Goal: Transaction & Acquisition: Purchase product/service

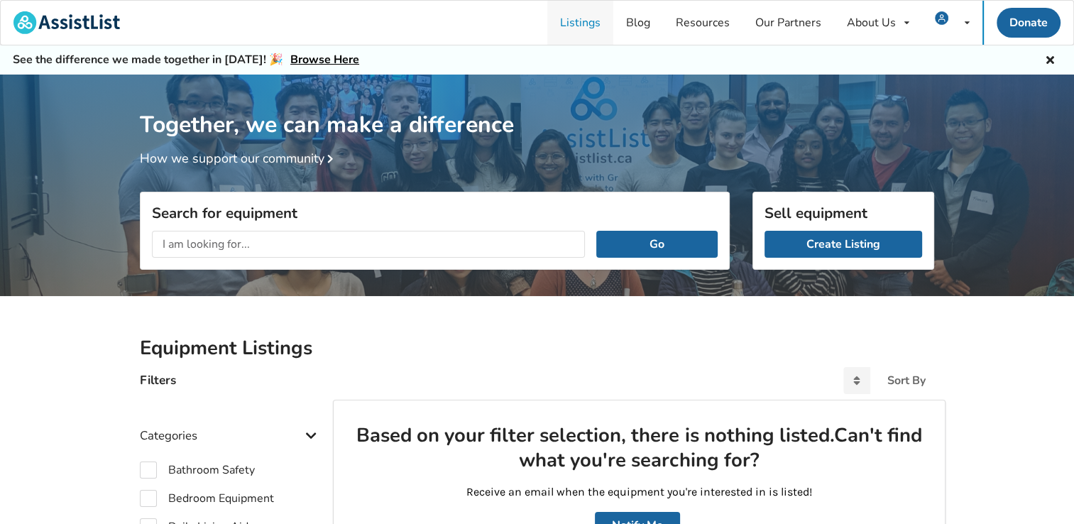
click at [576, 26] on link "Listings" at bounding box center [580, 23] width 66 height 44
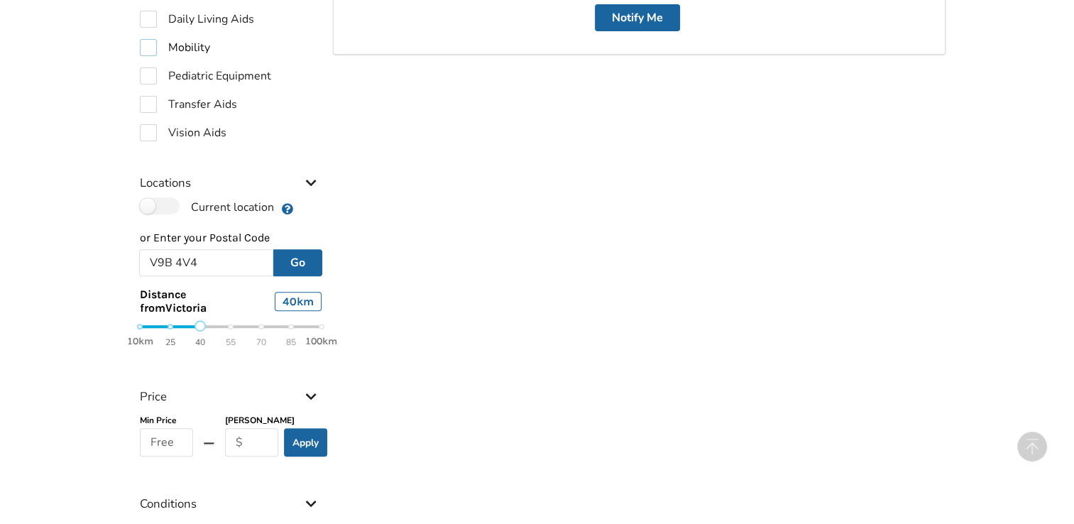
click at [144, 48] on label "Mobility" at bounding box center [175, 47] width 70 height 17
checkbox input "true"
click at [307, 263] on button "Go" at bounding box center [297, 263] width 49 height 27
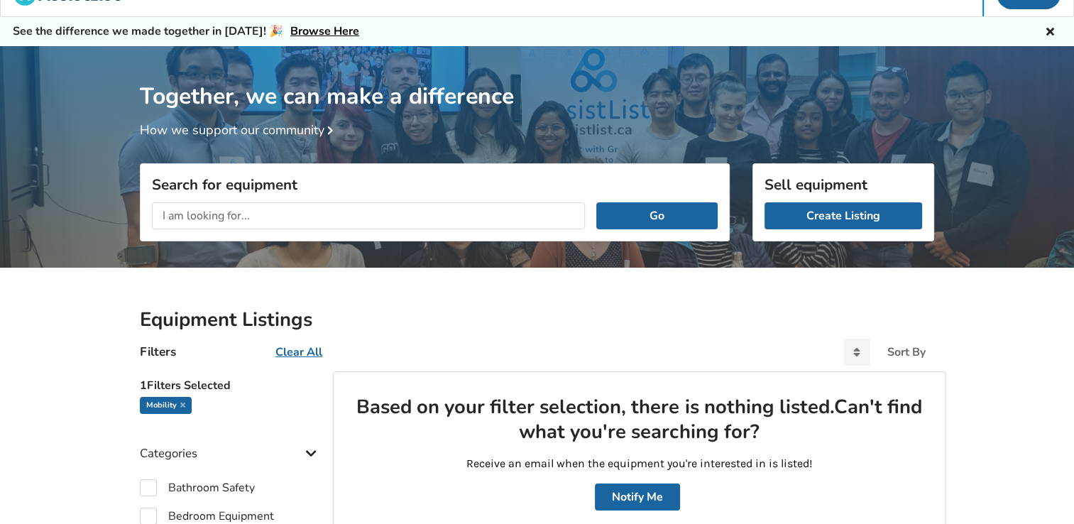
scroll to position [0, 0]
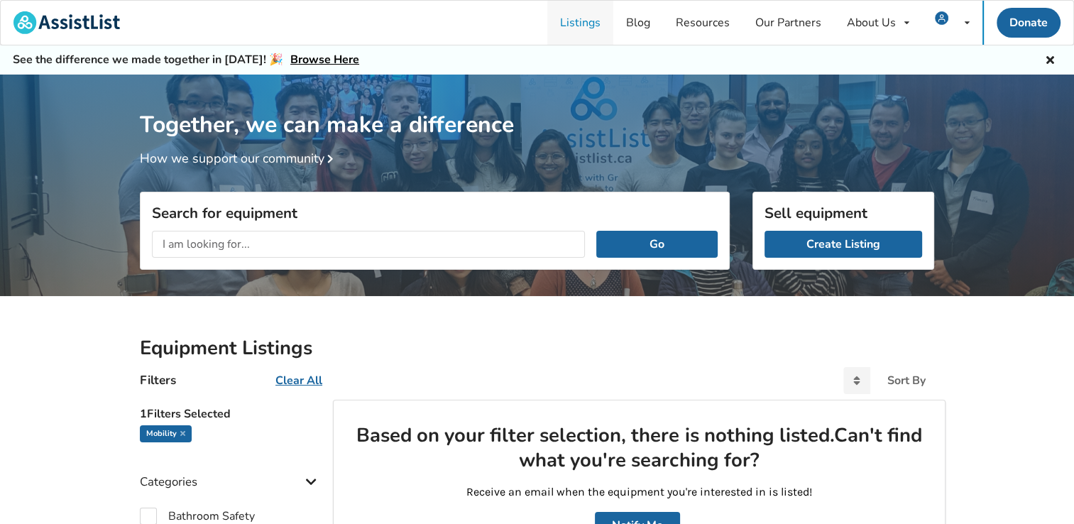
click at [580, 23] on link "Listings" at bounding box center [580, 23] width 66 height 44
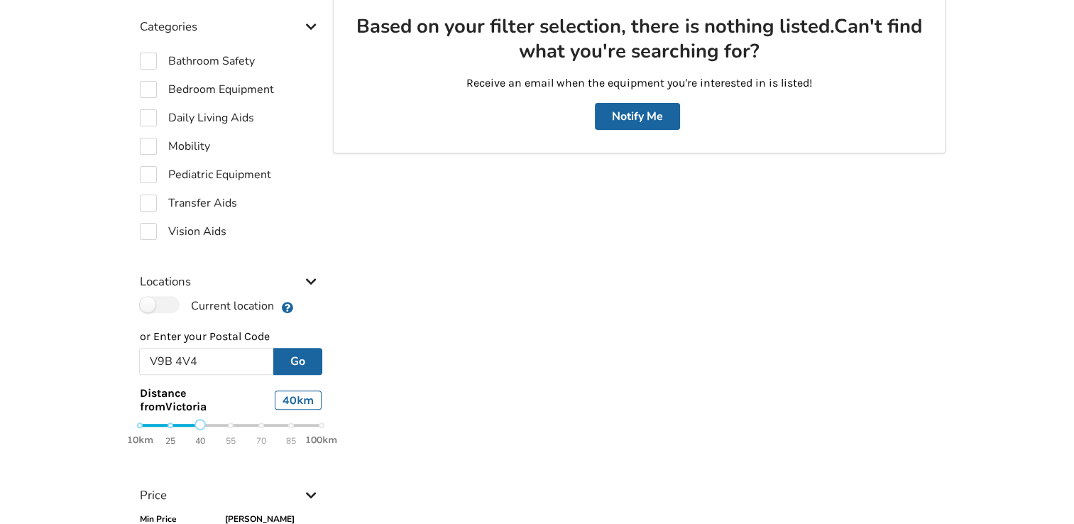
scroll to position [186, 0]
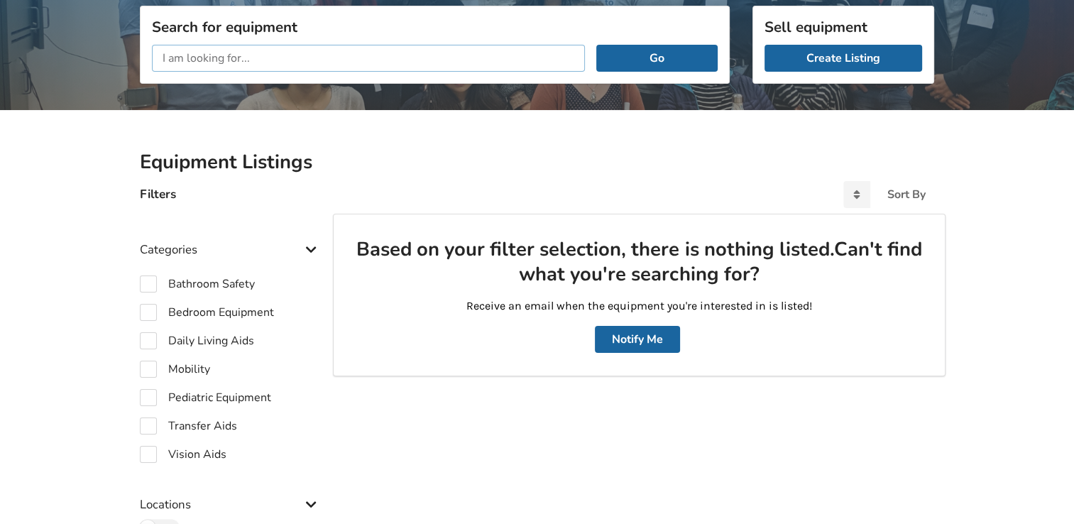
click at [266, 67] on input "text" at bounding box center [368, 58] width 433 height 27
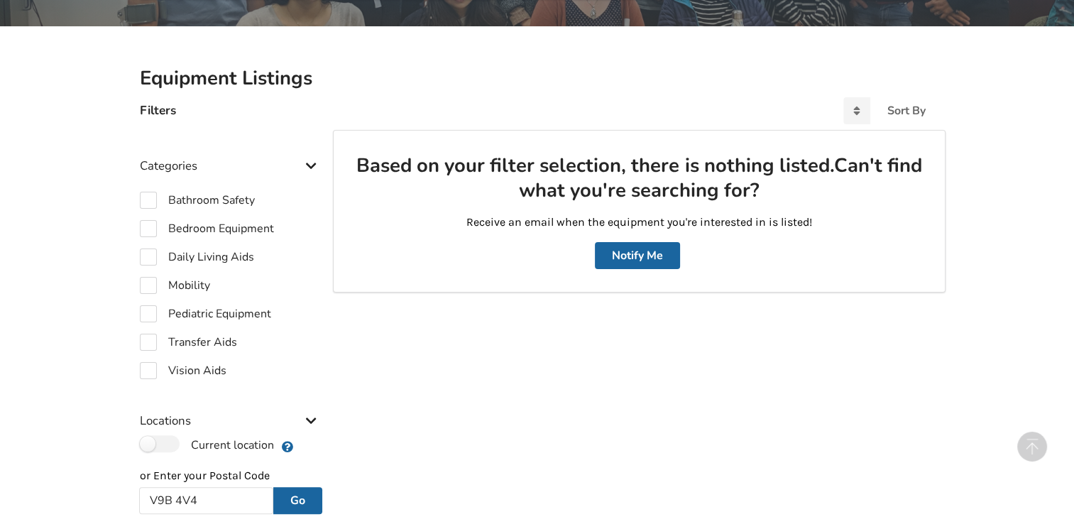
scroll to position [541, 0]
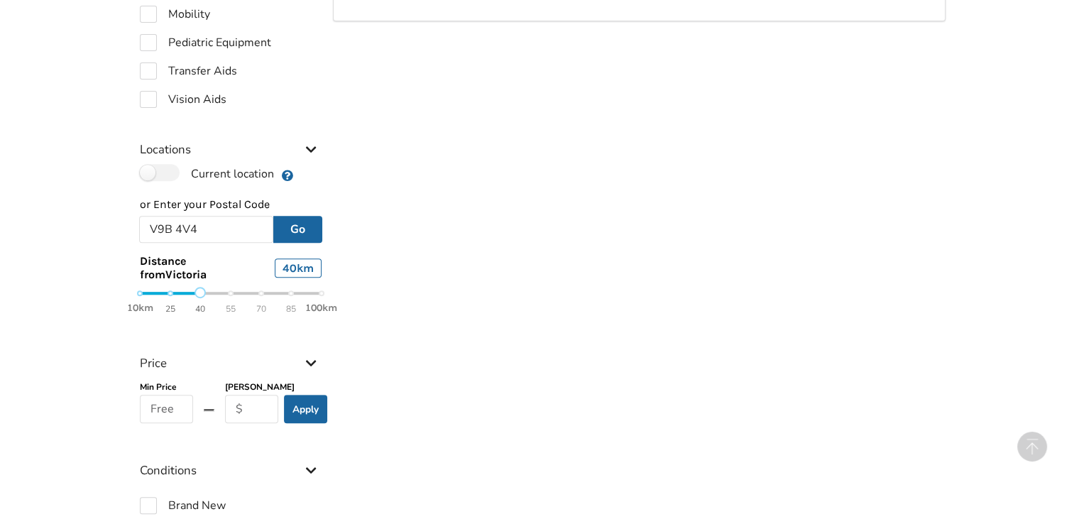
click at [309, 145] on icon at bounding box center [311, 148] width 14 height 12
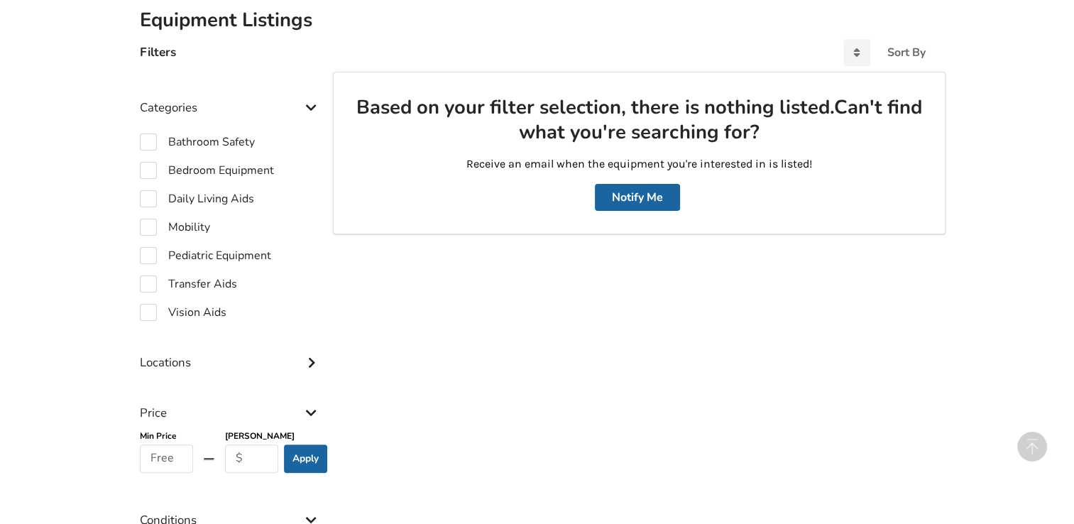
scroll to position [470, 0]
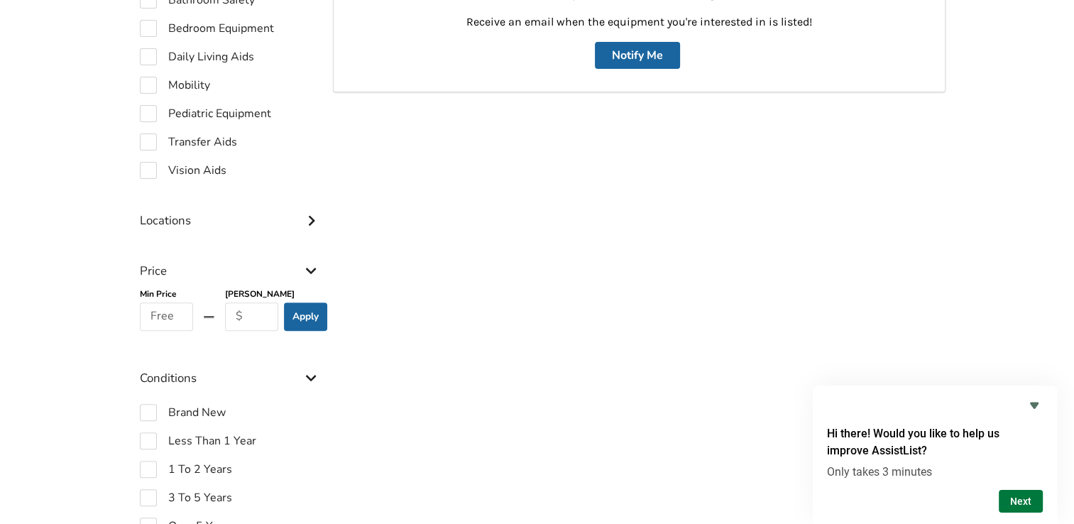
click at [1031, 503] on button "Next" at bounding box center [1021, 501] width 44 height 23
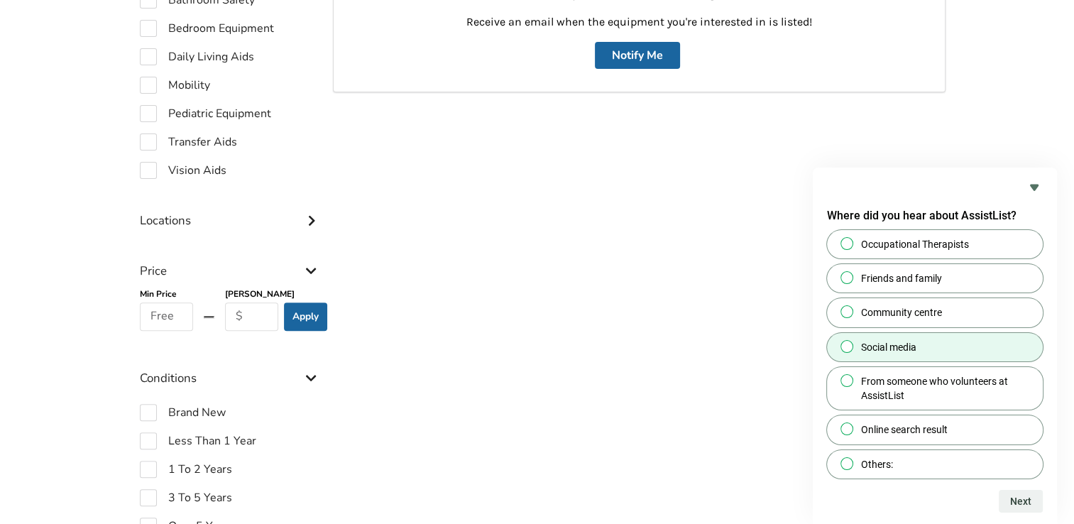
click at [842, 345] on input "Social media" at bounding box center [846, 345] width 9 height 9
radio input "true"
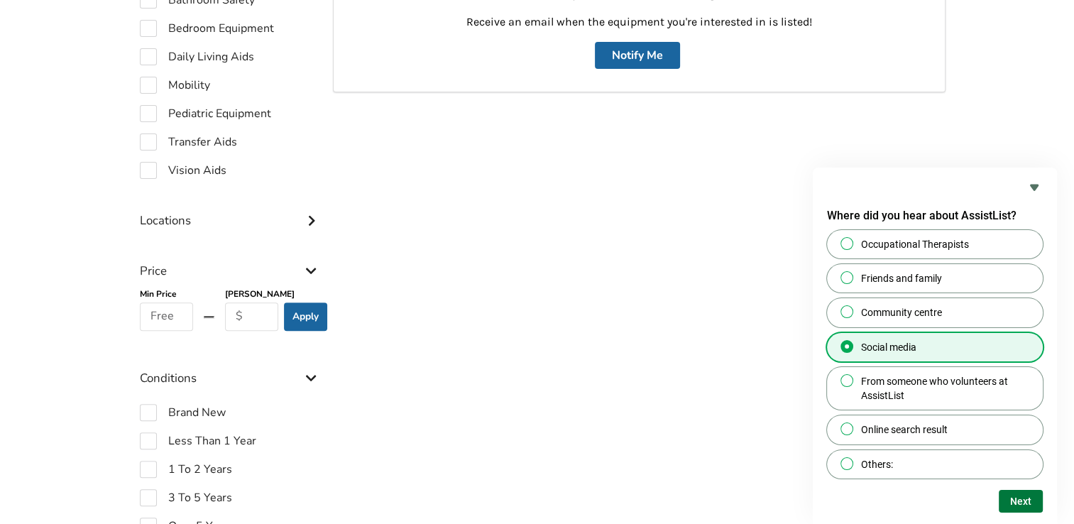
click at [1009, 498] on button "Next" at bounding box center [1021, 501] width 44 height 23
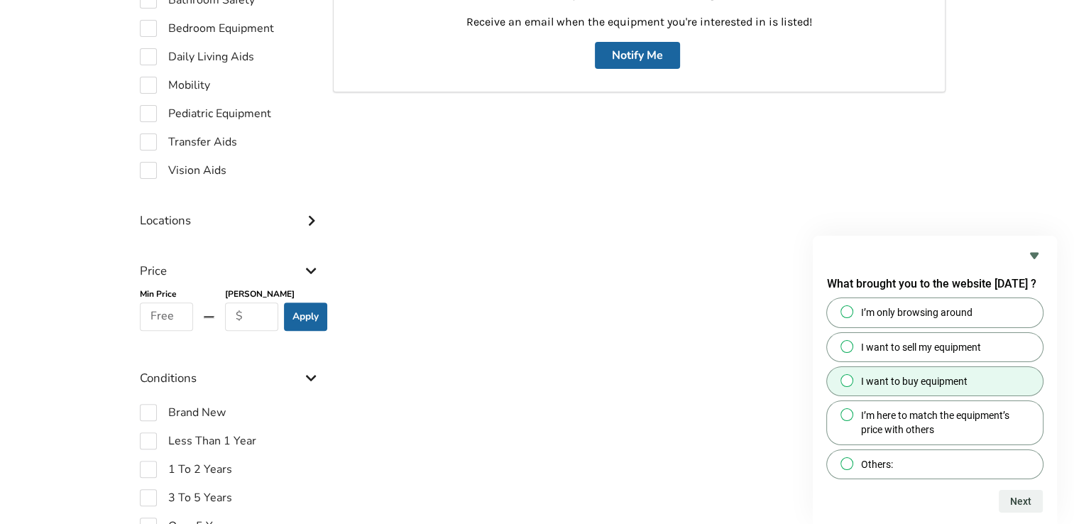
click at [843, 378] on input "I want to buy equipment" at bounding box center [846, 379] width 9 height 9
radio input "true"
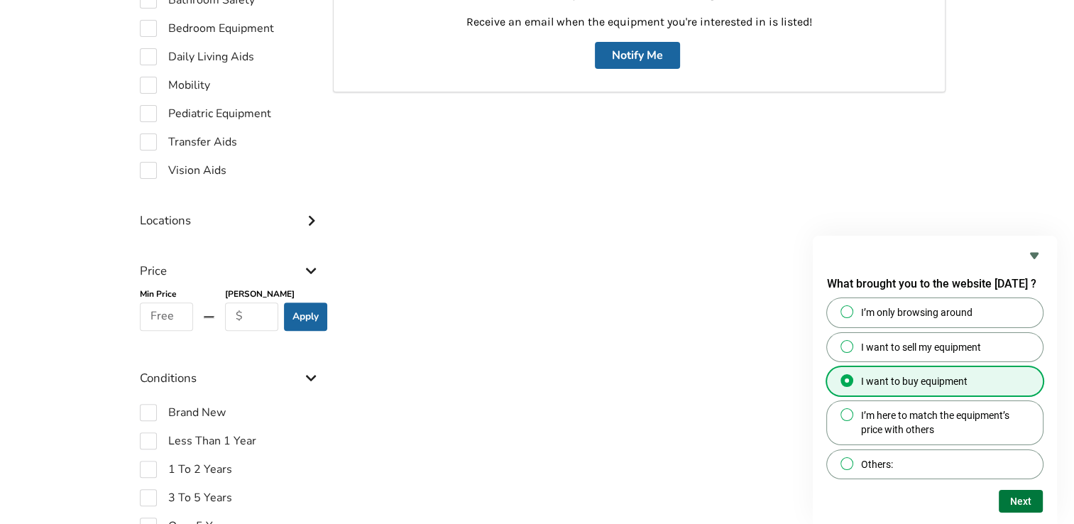
click at [1030, 495] on button "Next" at bounding box center [1021, 501] width 44 height 23
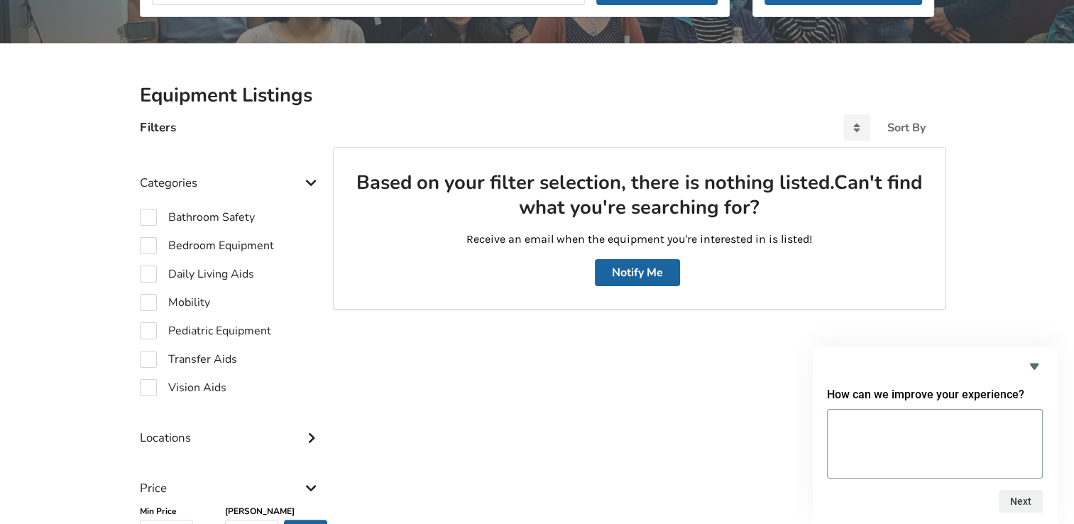
scroll to position [0, 0]
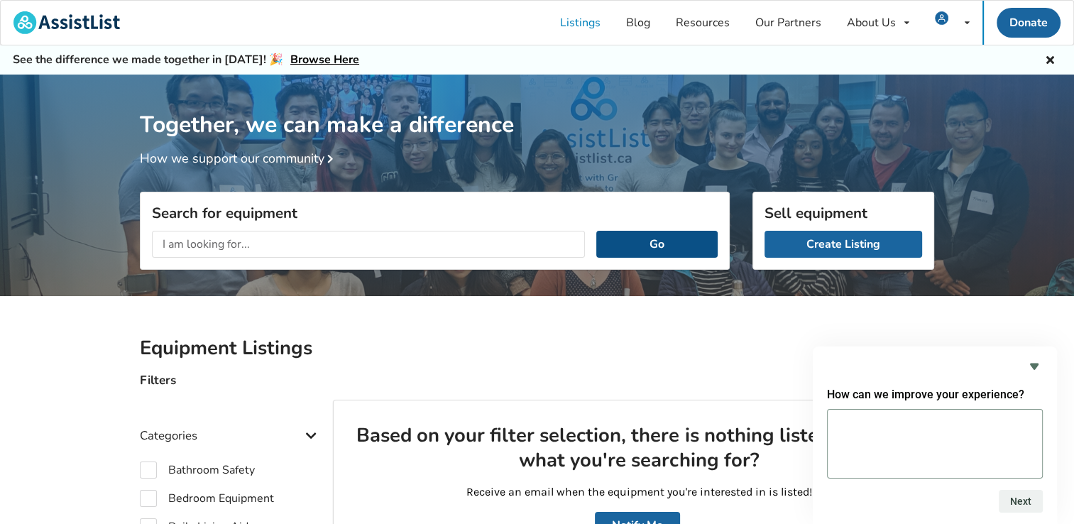
click at [687, 248] on button "Go" at bounding box center [656, 244] width 121 height 27
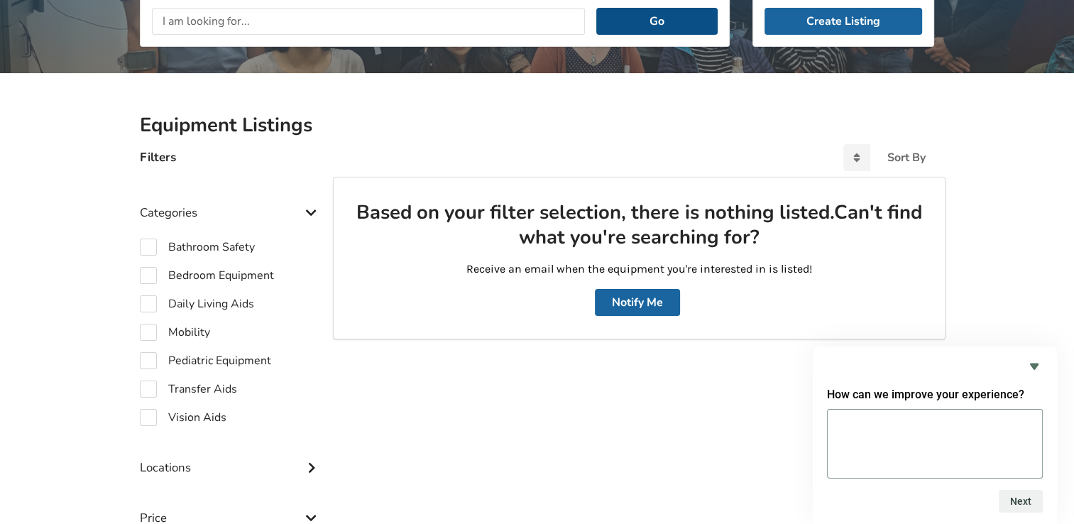
scroll to position [213, 0]
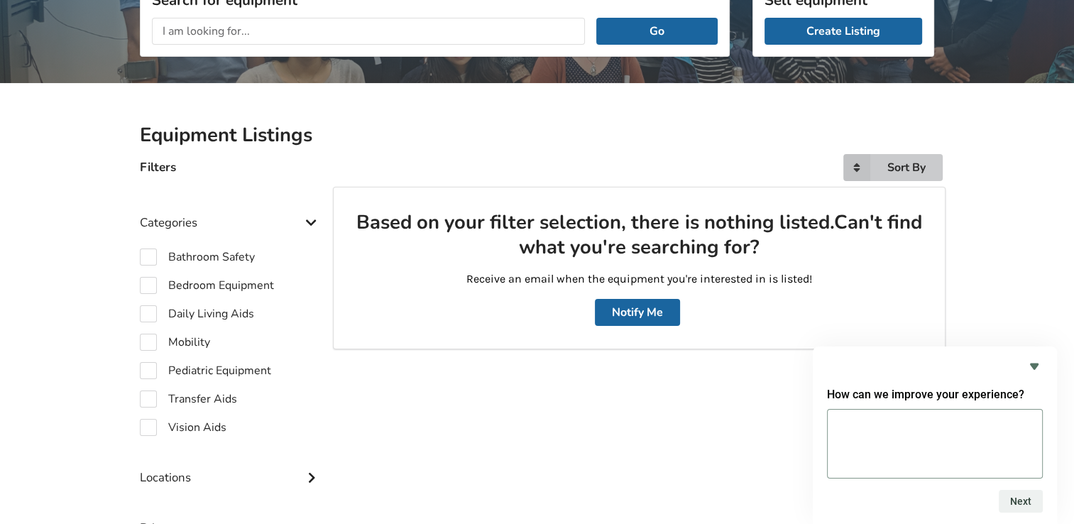
click at [854, 172] on icon at bounding box center [856, 167] width 27 height 27
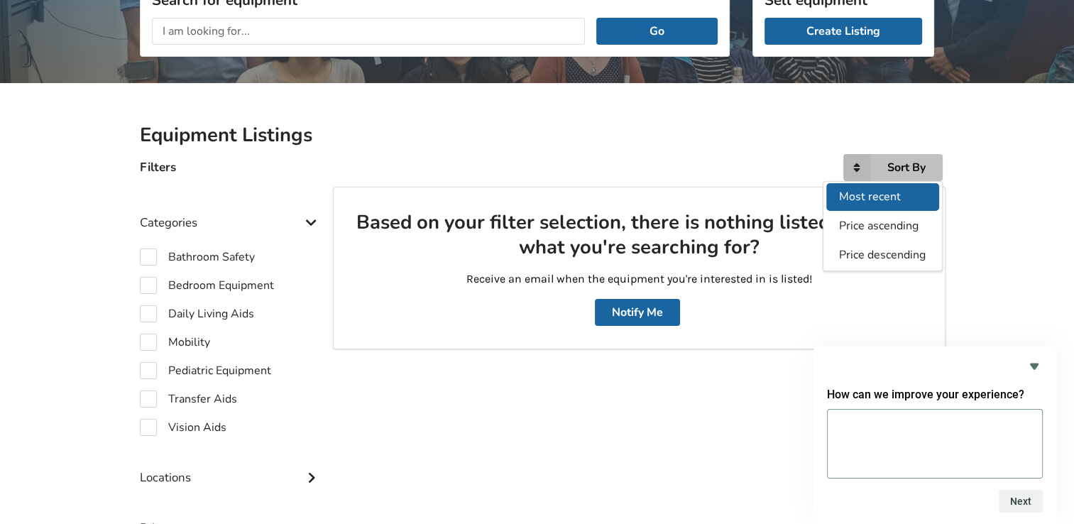
click at [863, 196] on span "Most recent" at bounding box center [871, 197] width 62 height 16
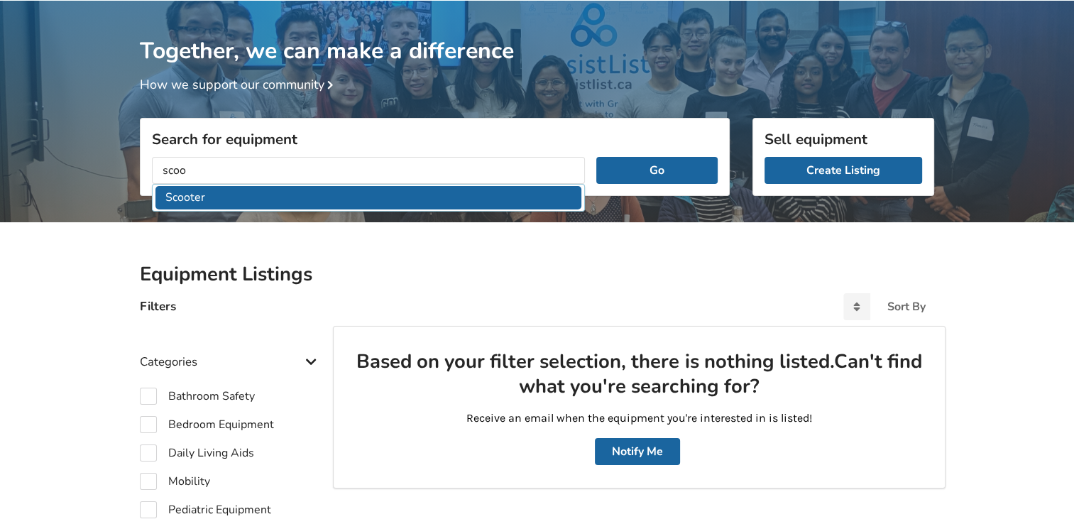
click at [247, 200] on li "Scooter" at bounding box center [368, 197] width 426 height 23
type input "Scooter"
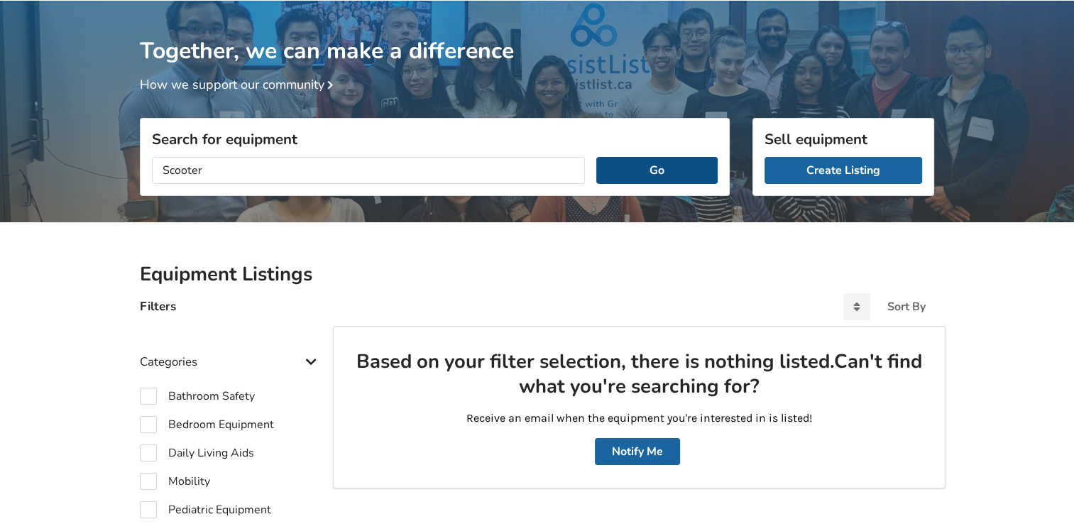
click at [693, 169] on button "Go" at bounding box center [656, 170] width 121 height 27
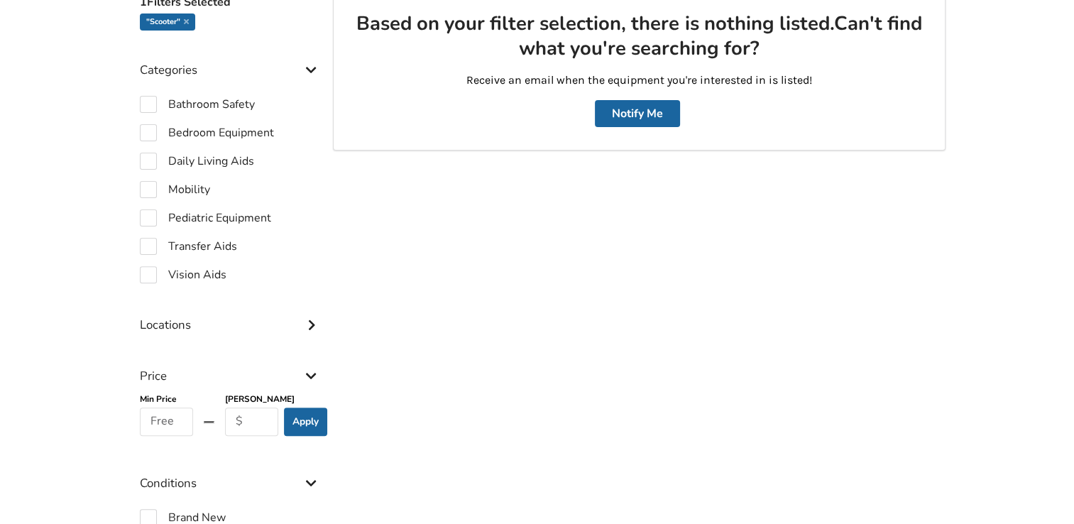
scroll to position [429, 0]
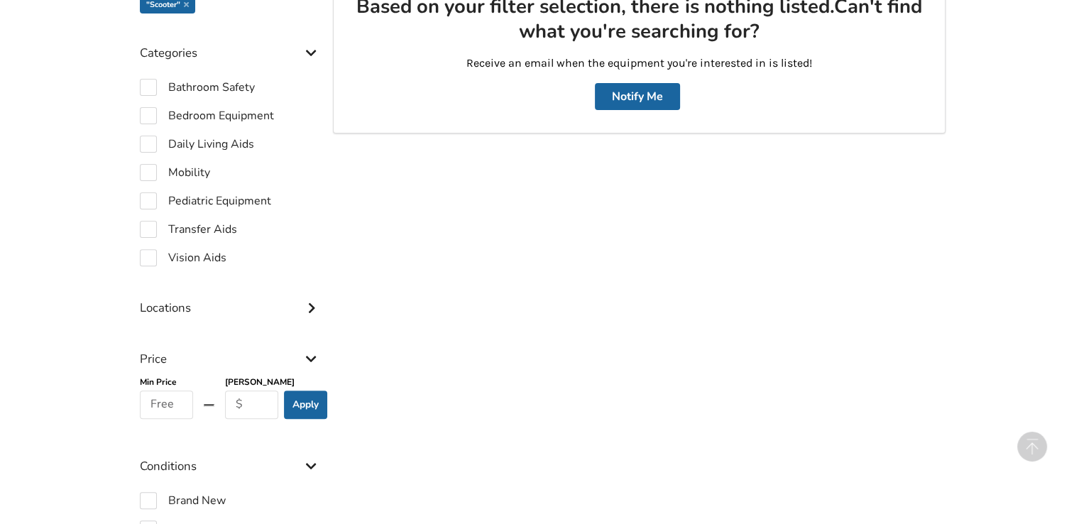
click at [307, 304] on icon at bounding box center [311, 306] width 14 height 12
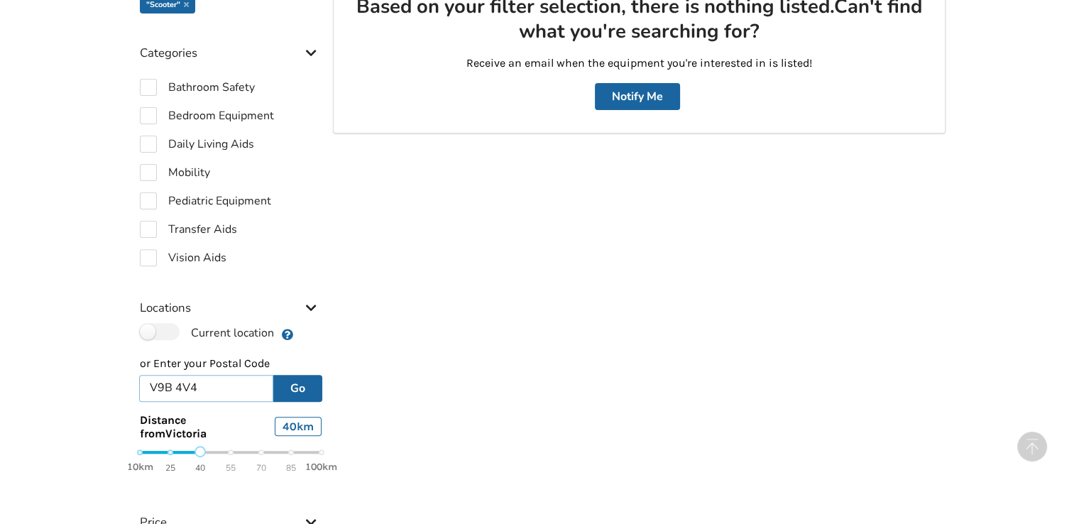
drag, startPoint x: 235, startPoint y: 378, endPoint x: 133, endPoint y: 376, distance: 101.5
click at [133, 376] on div "V9B 4V4 Go" at bounding box center [230, 385] width 204 height 34
click at [406, 410] on div "Based on your filter selection, there is nothing listed. Can't find what you're…" at bounding box center [639, 431] width 612 height 920
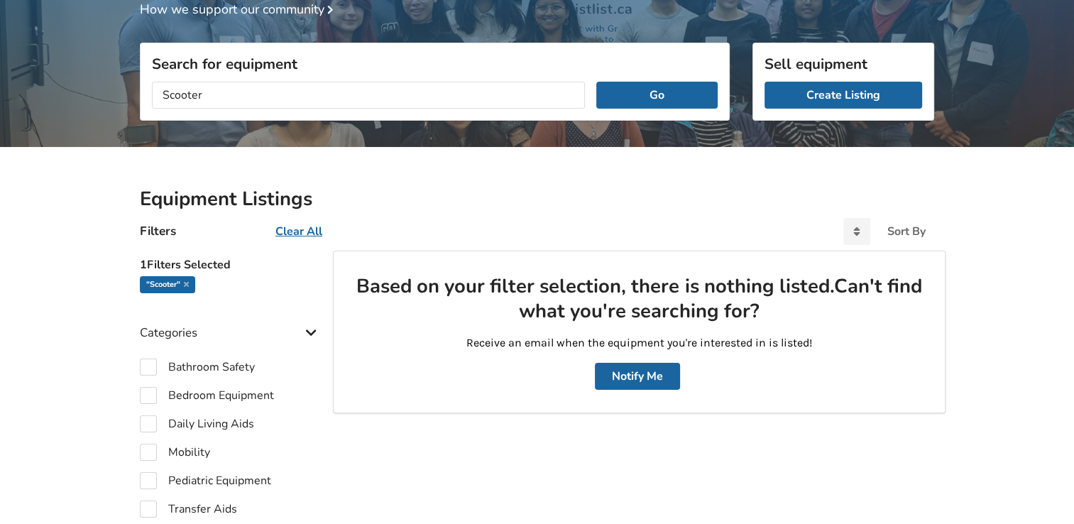
scroll to position [74, 0]
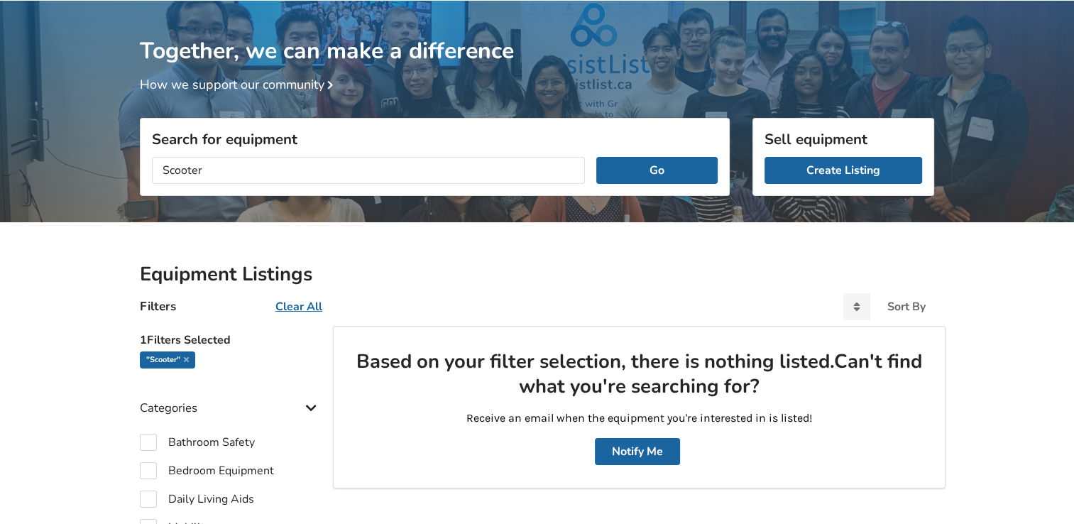
click at [297, 302] on u "Clear All" at bounding box center [298, 307] width 47 height 16
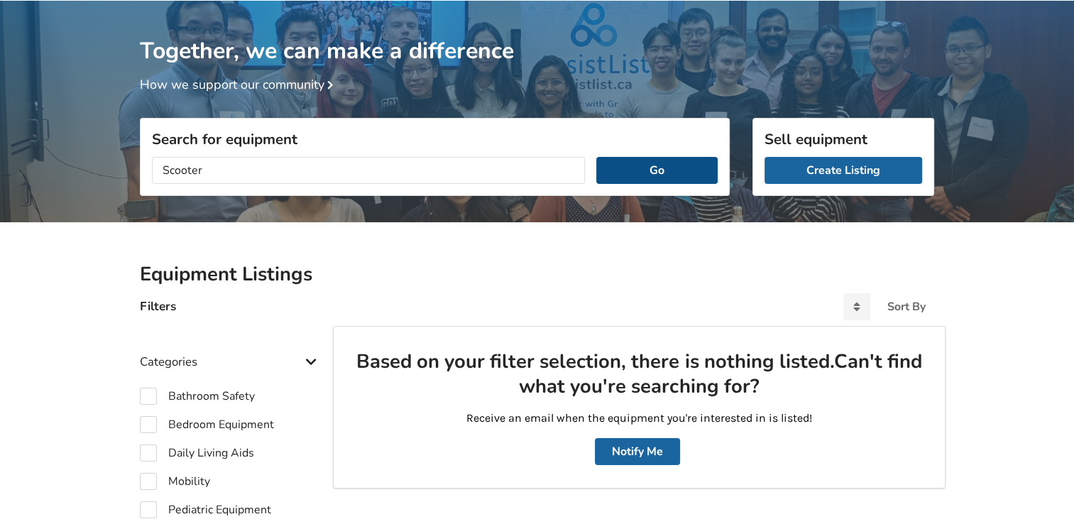
click at [638, 175] on button "Go" at bounding box center [656, 170] width 121 height 27
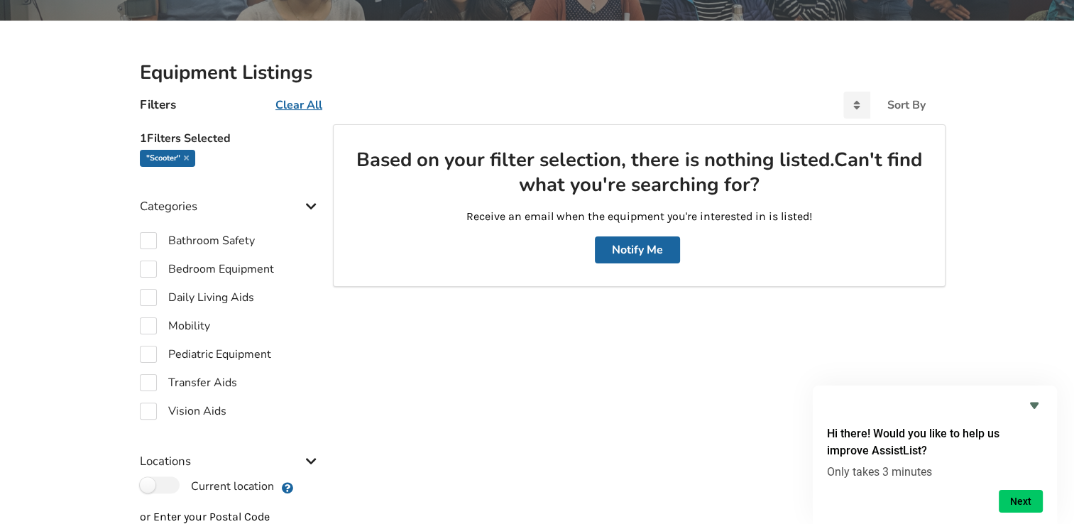
scroll to position [233, 0]
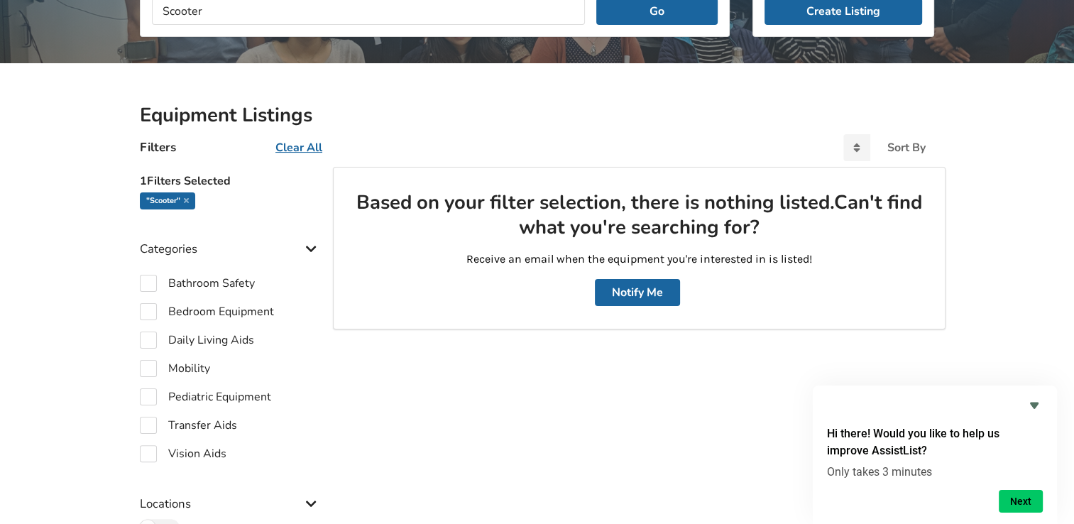
click at [305, 146] on u "Clear All" at bounding box center [298, 148] width 47 height 16
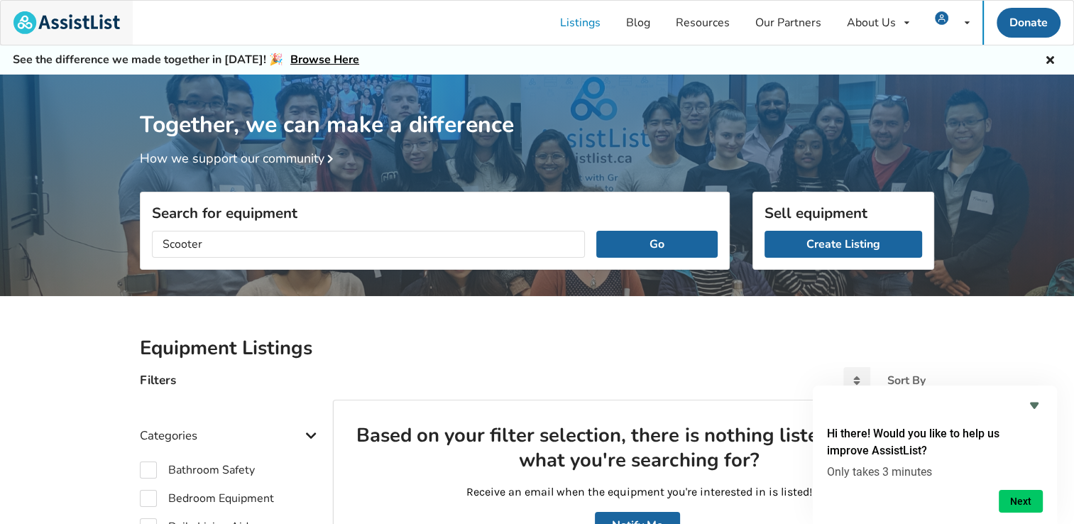
click at [99, 24] on img at bounding box center [66, 22] width 106 height 23
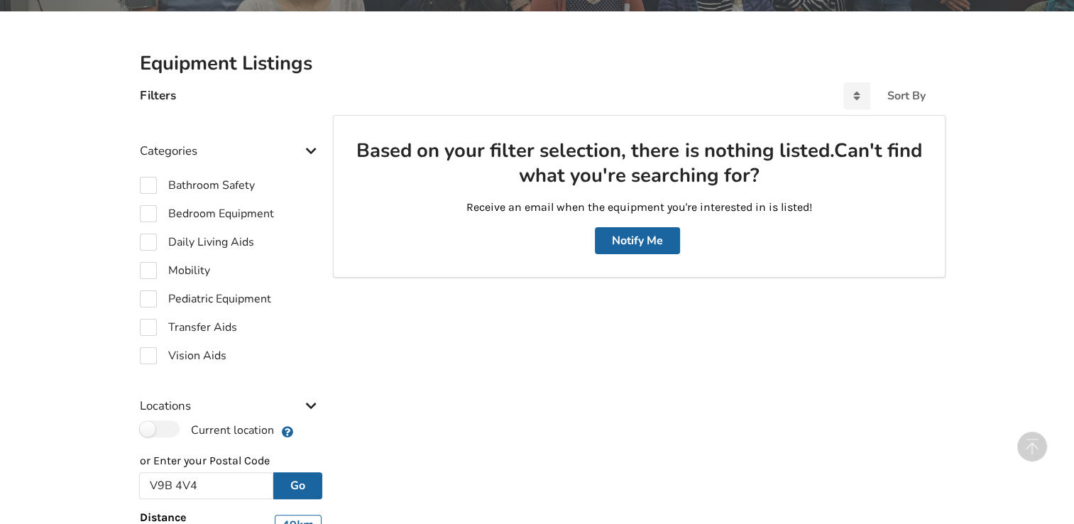
scroll to position [507, 0]
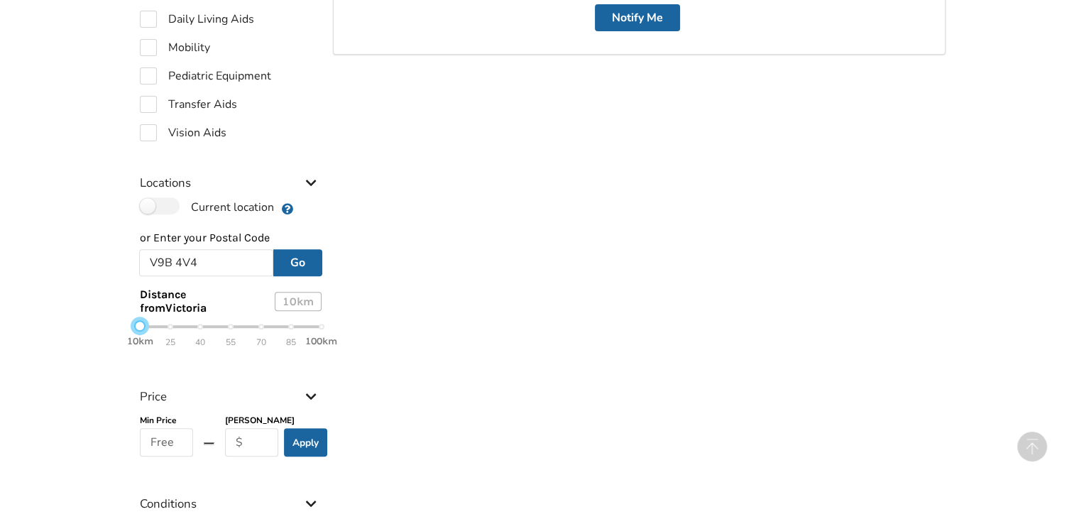
drag, startPoint x: 204, startPoint y: 329, endPoint x: 133, endPoint y: 331, distance: 71.7
click at [133, 331] on div "10km 25 40 55 70 85 100km" at bounding box center [230, 333] width 204 height 25
click at [434, 348] on div "Based on your filter selection, there is nothing listed. Can't find what you're…" at bounding box center [639, 329] width 612 height 874
drag, startPoint x: 238, startPoint y: 267, endPoint x: 136, endPoint y: 267, distance: 102.2
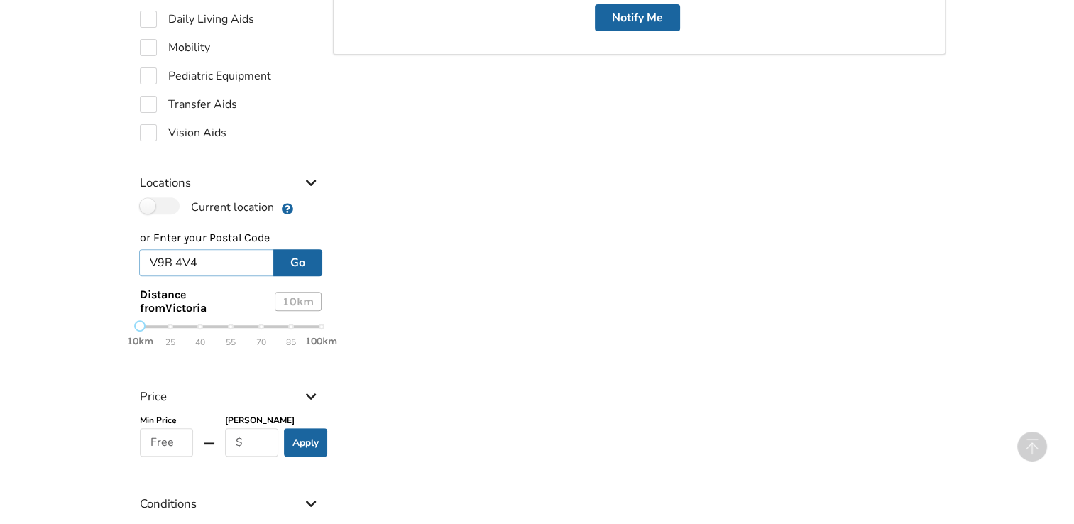
click at [136, 267] on div "V9B 4V4 Go" at bounding box center [230, 259] width 204 height 34
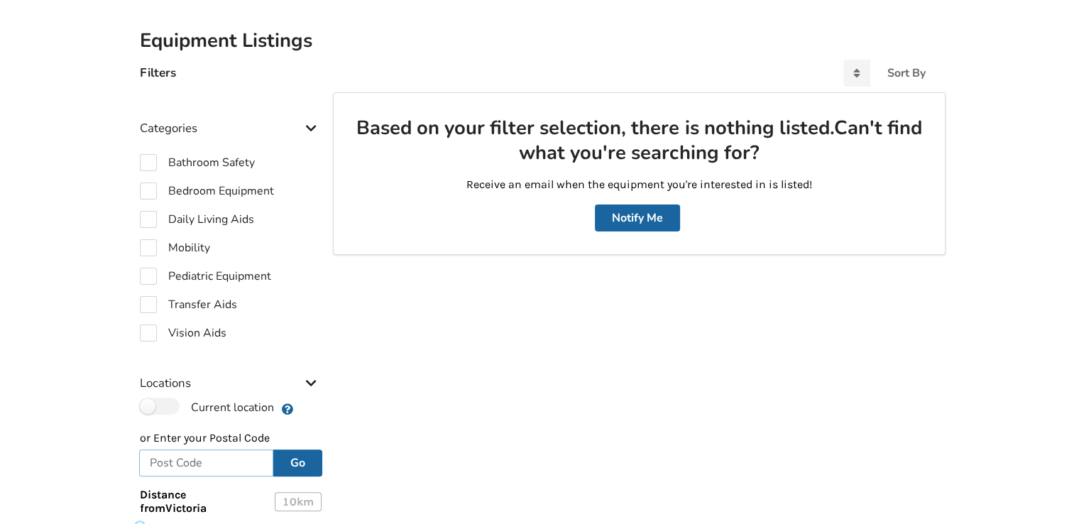
scroll to position [224, 0]
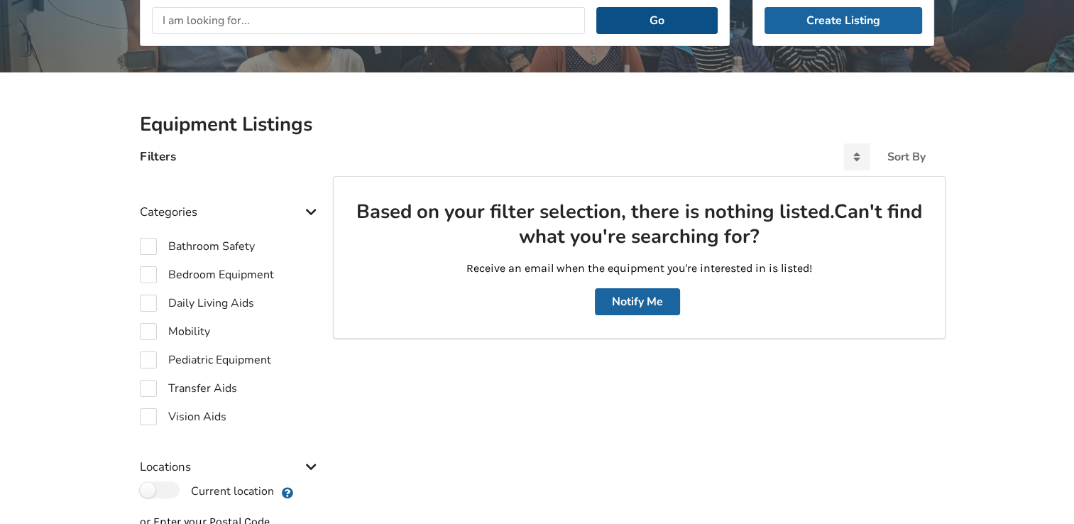
click at [644, 23] on button "Go" at bounding box center [656, 20] width 121 height 27
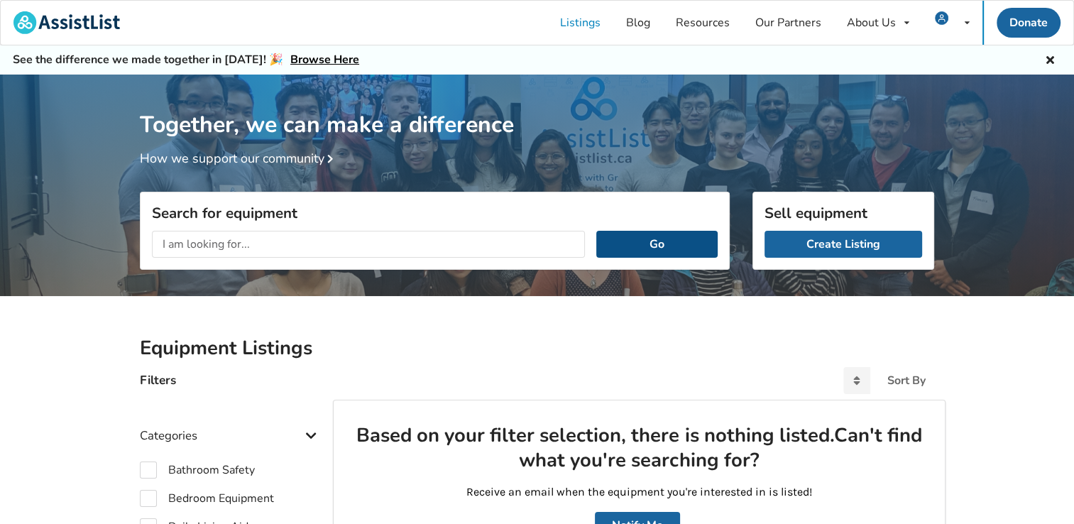
scroll to position [0, 0]
click at [805, 17] on link "Our Partners" at bounding box center [788, 23] width 92 height 44
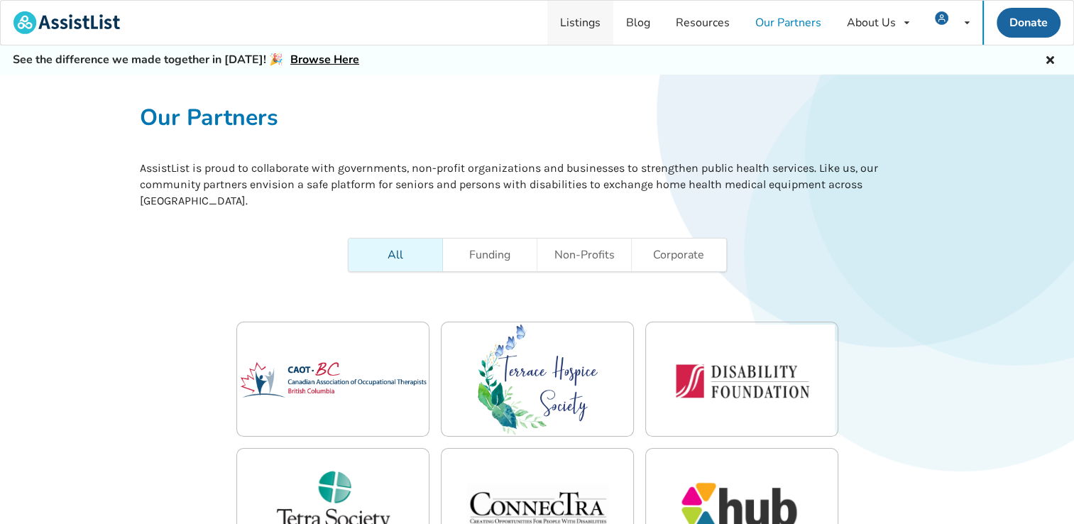
click at [589, 27] on link "Listings" at bounding box center [580, 23] width 66 height 44
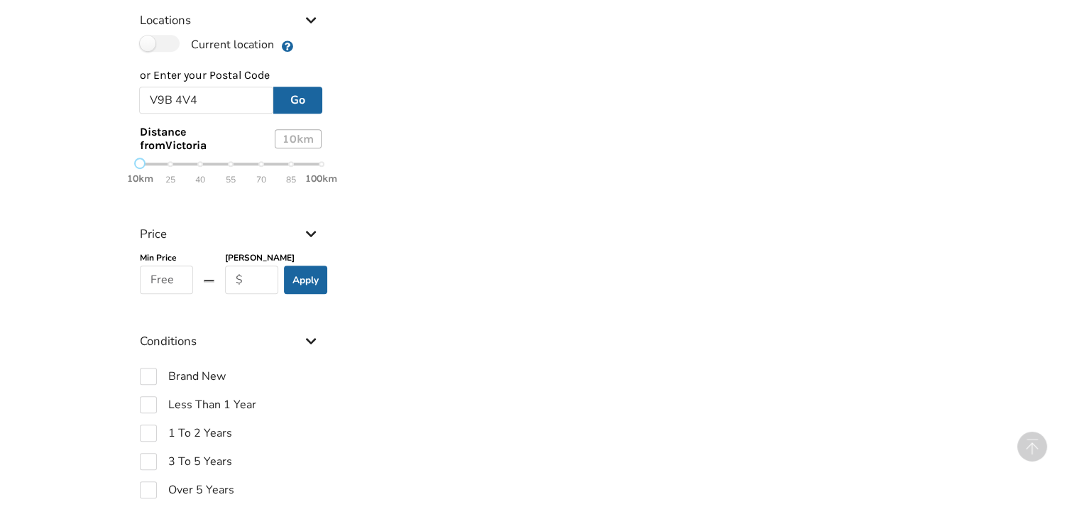
scroll to position [825, 0]
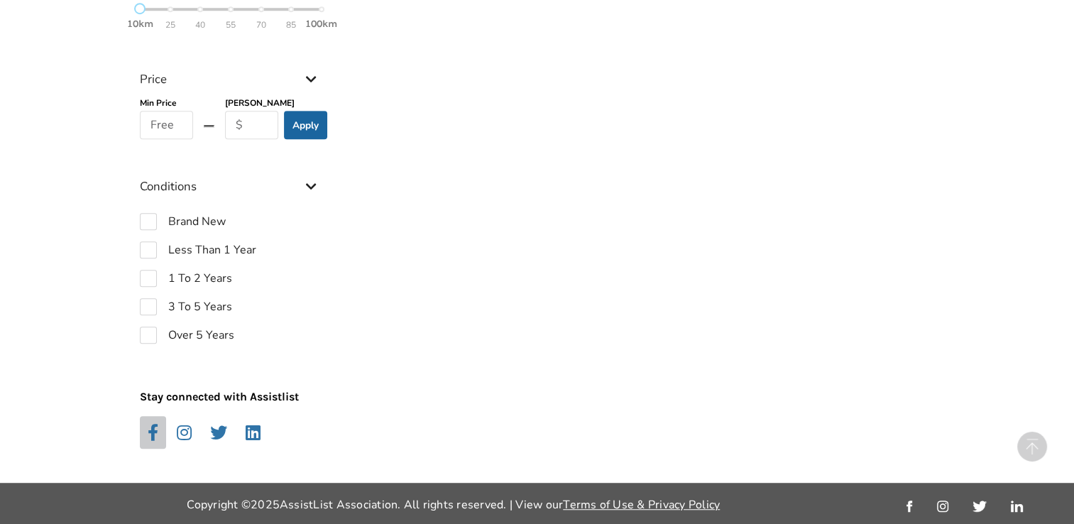
click at [155, 430] on icon at bounding box center [153, 432] width 11 height 17
